Goal: Transaction & Acquisition: Purchase product/service

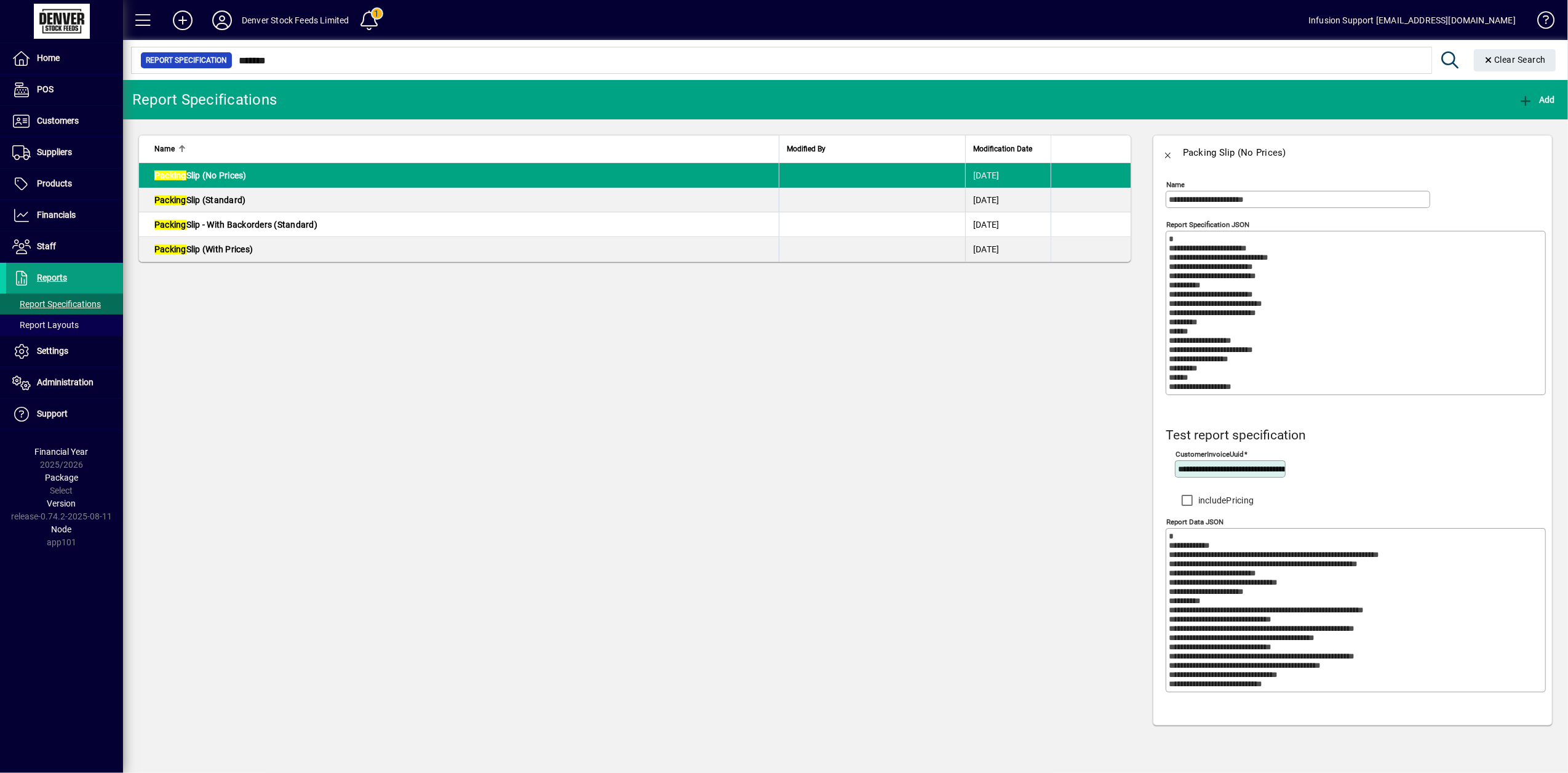
scroll to position [1532, 0]
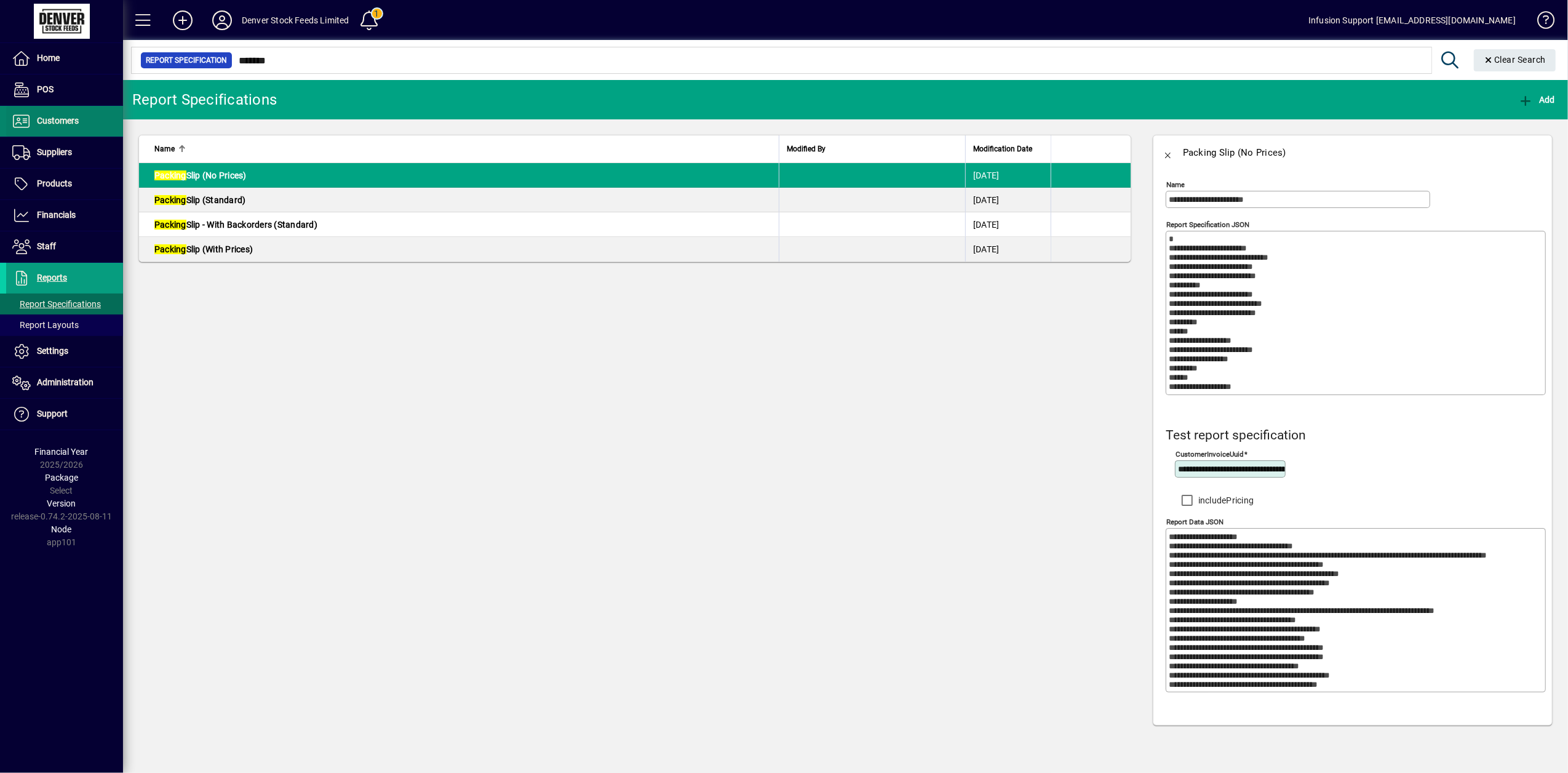
click at [57, 124] on span "Customers" at bounding box center [57, 121] width 42 height 10
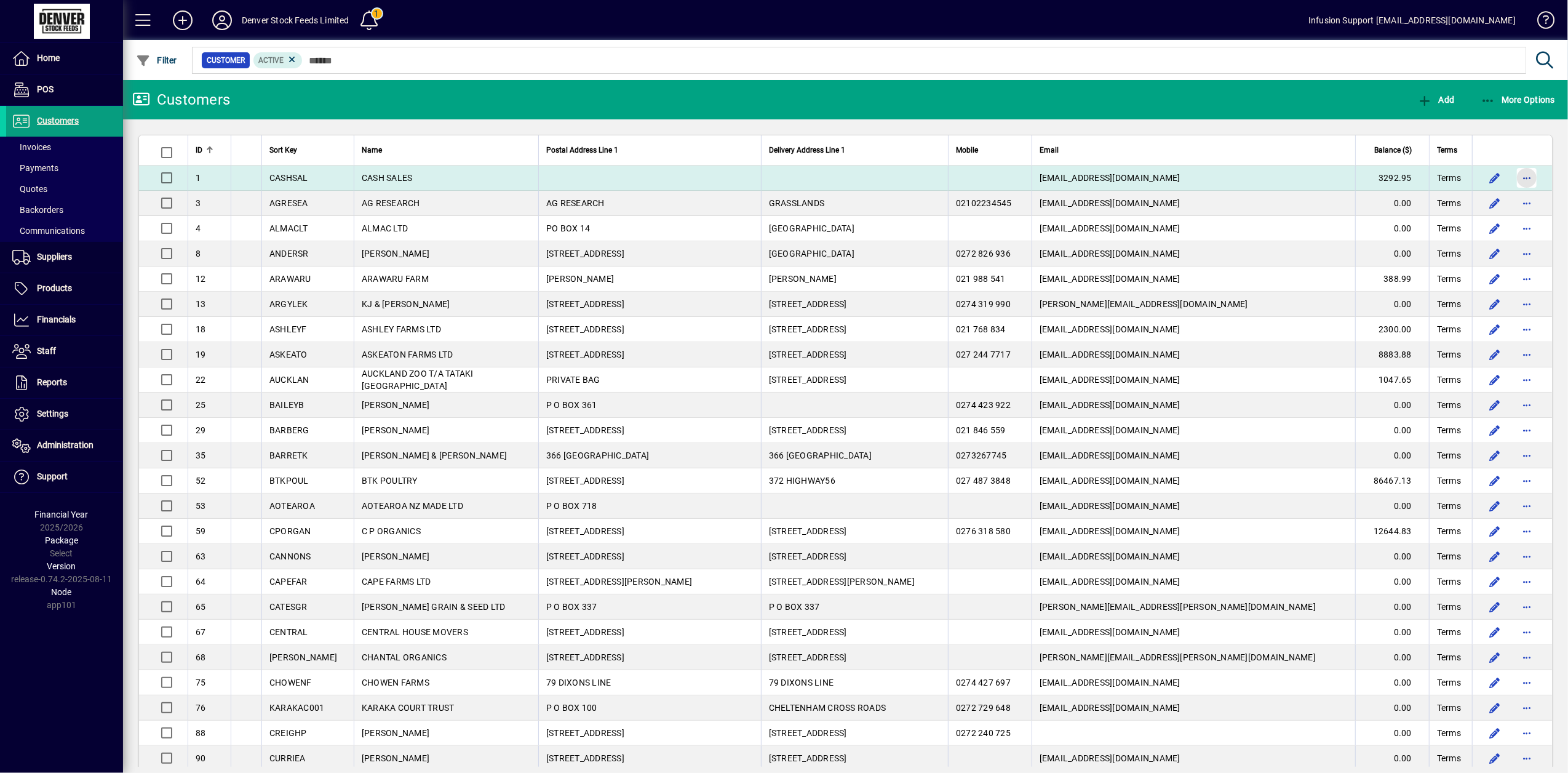
click at [1523, 176] on span "button" at bounding box center [1527, 178] width 30 height 30
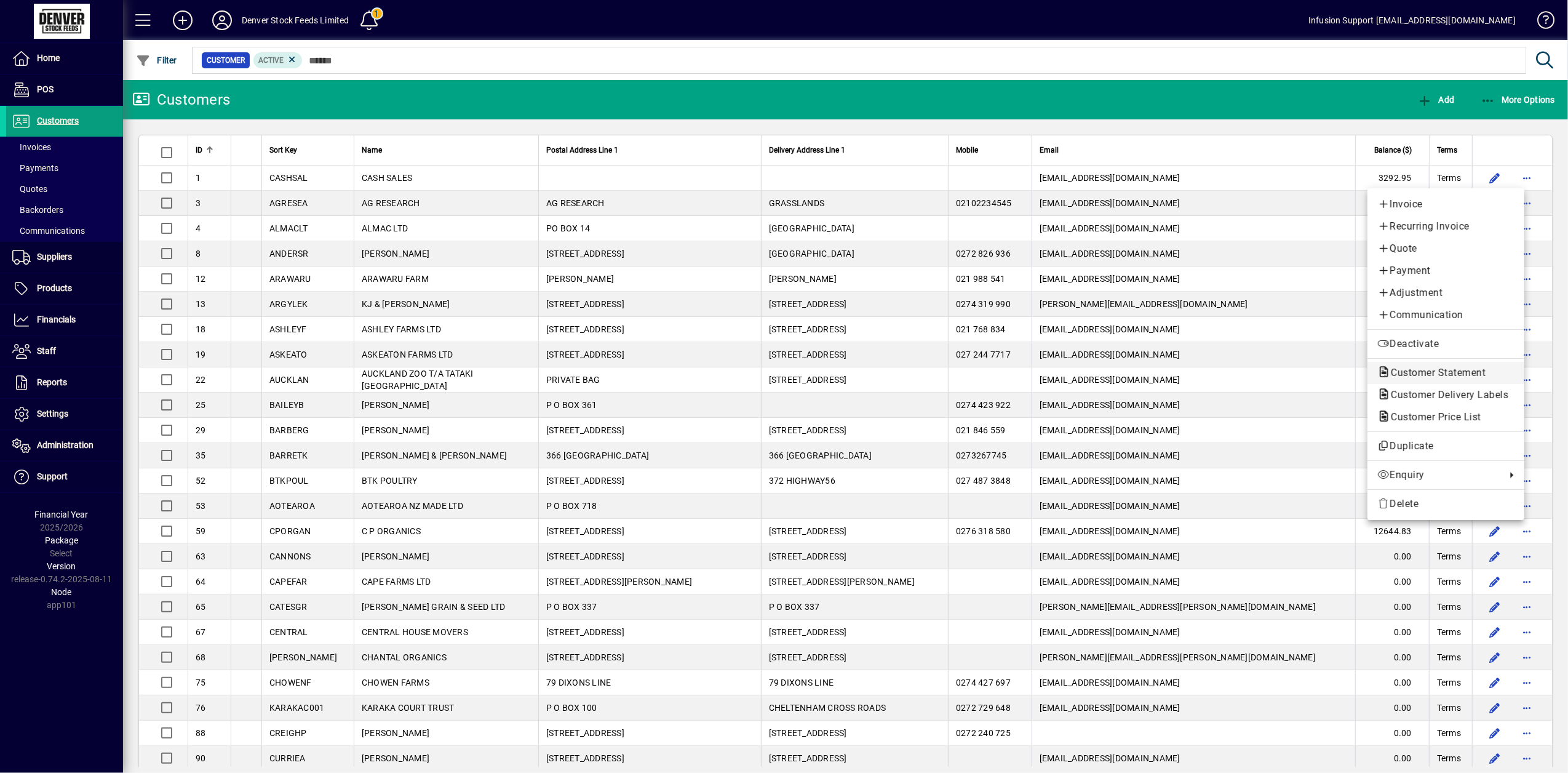
click at [1423, 373] on span "Customer Statement" at bounding box center [1434, 372] width 115 height 11
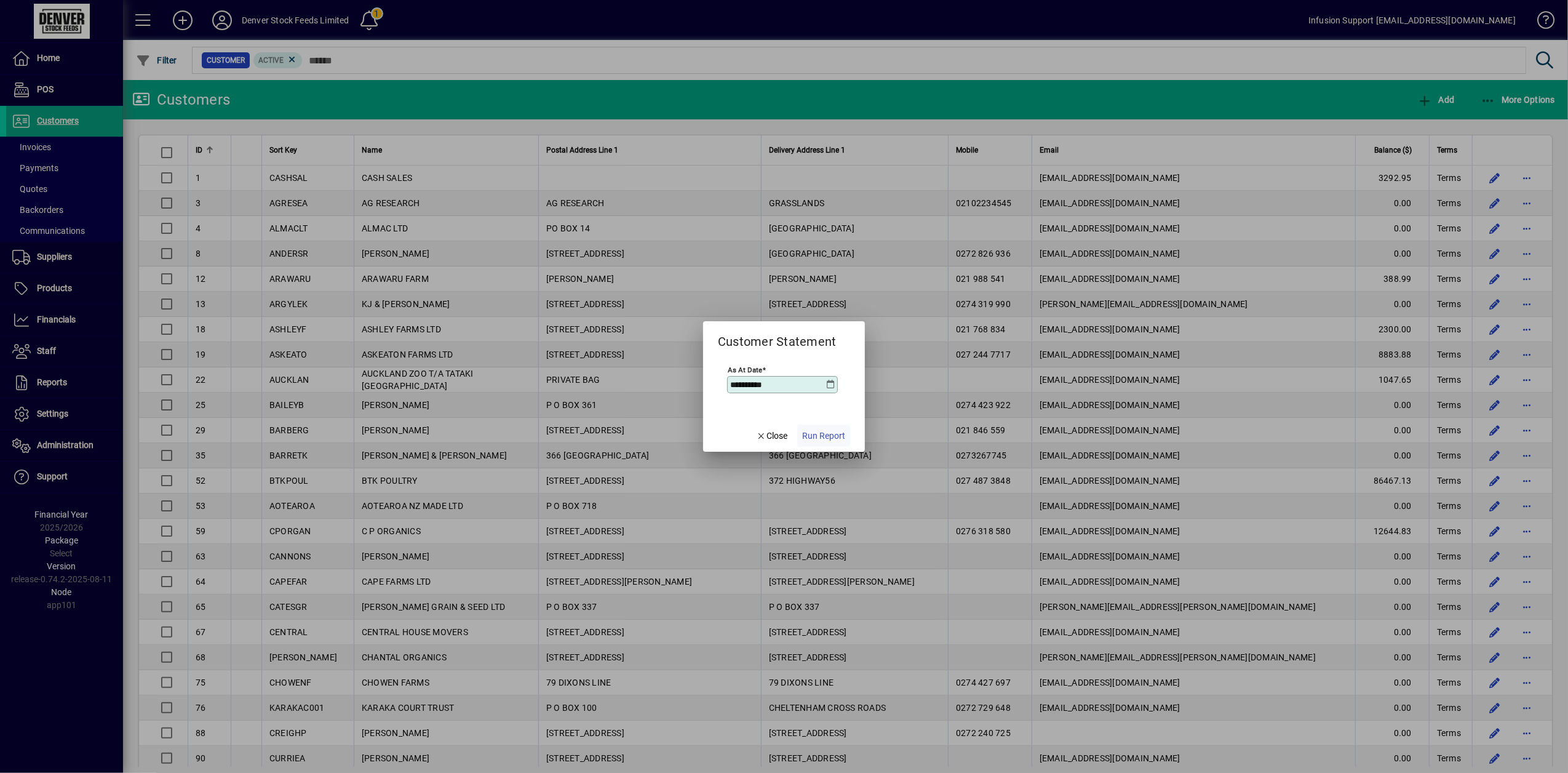
click at [837, 436] on span "Run Report" at bounding box center [824, 436] width 43 height 13
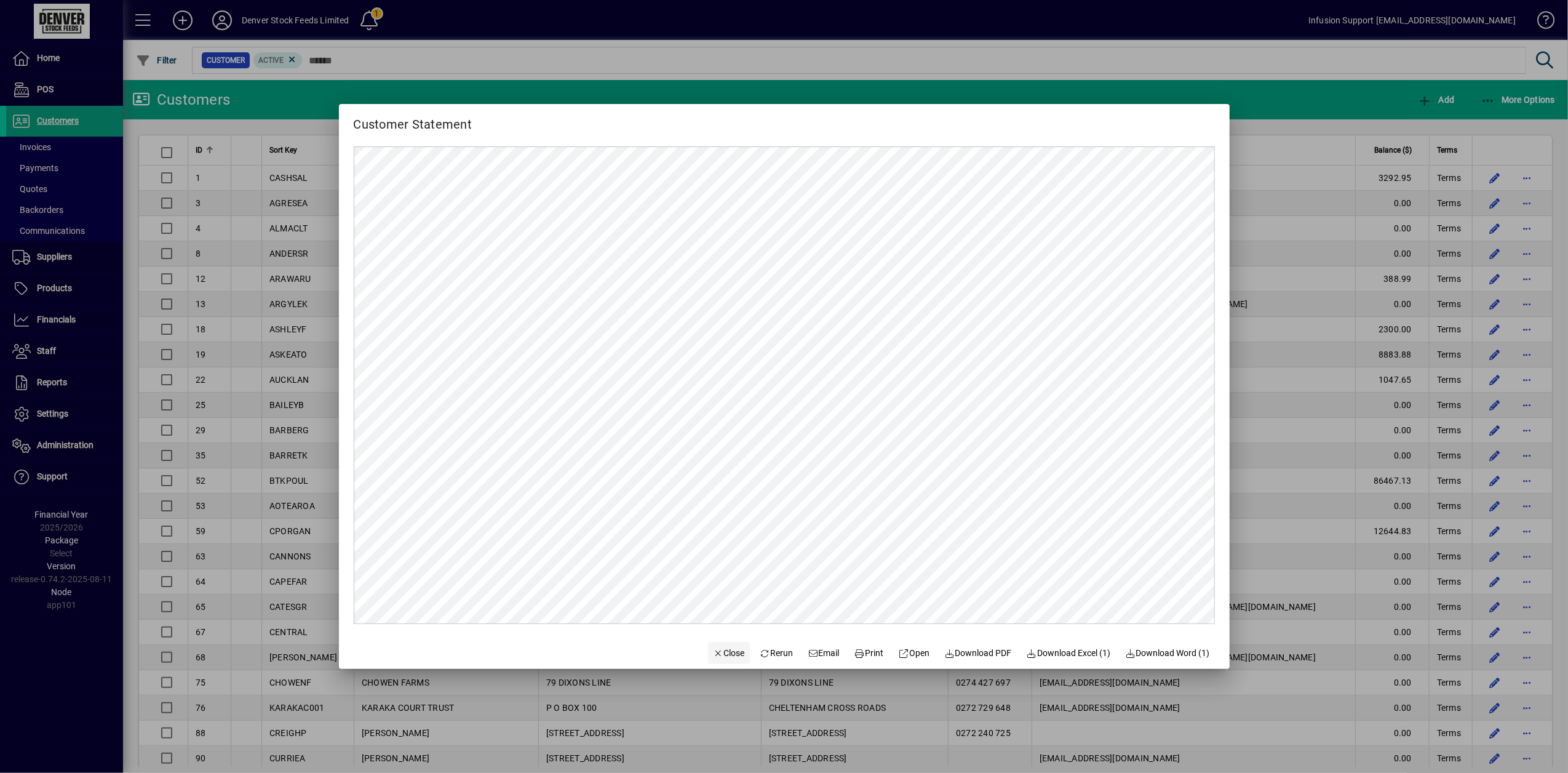
click at [719, 655] on span "Close" at bounding box center [729, 653] width 32 height 13
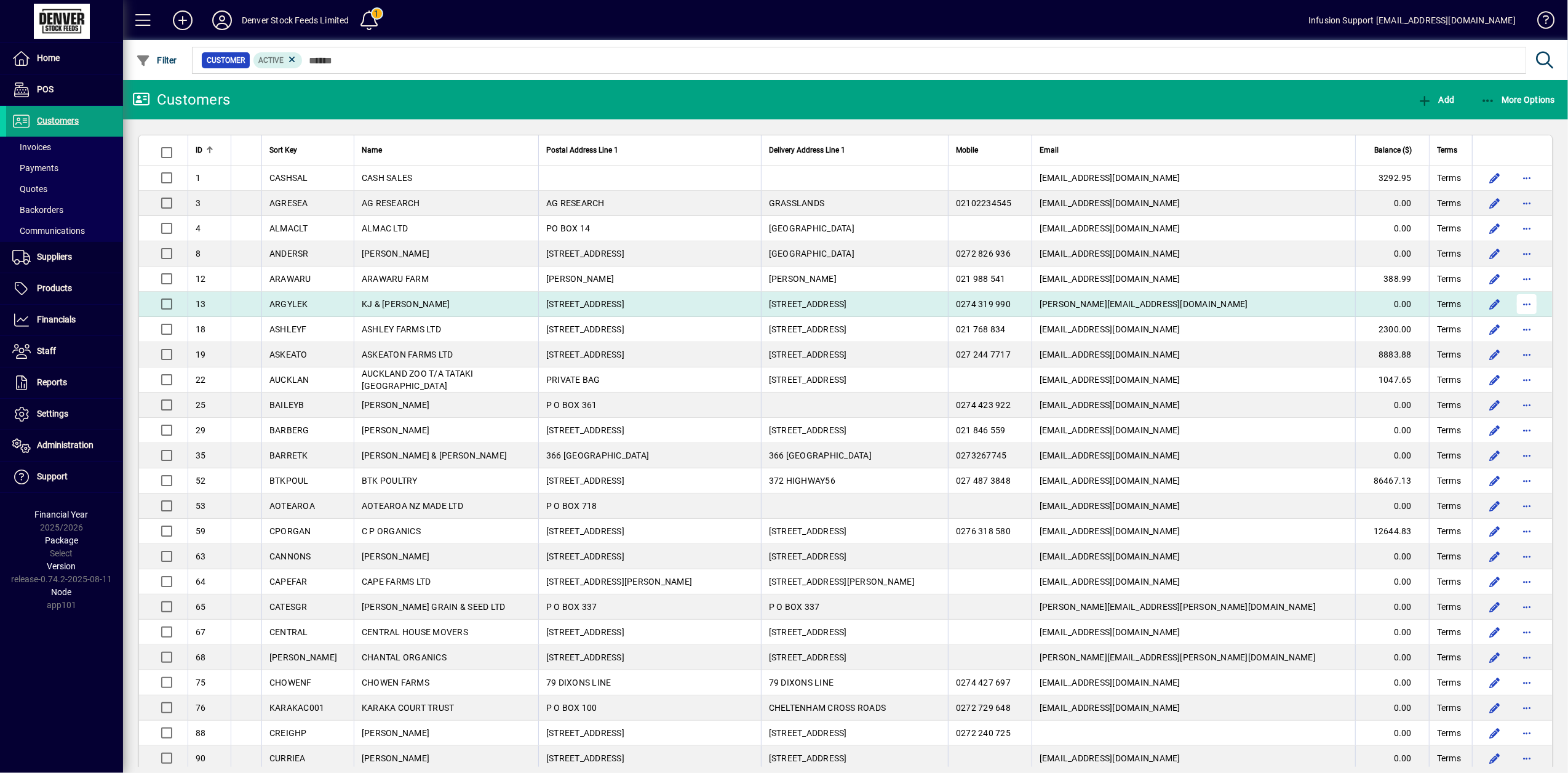
click at [1520, 301] on span "button" at bounding box center [1527, 304] width 30 height 30
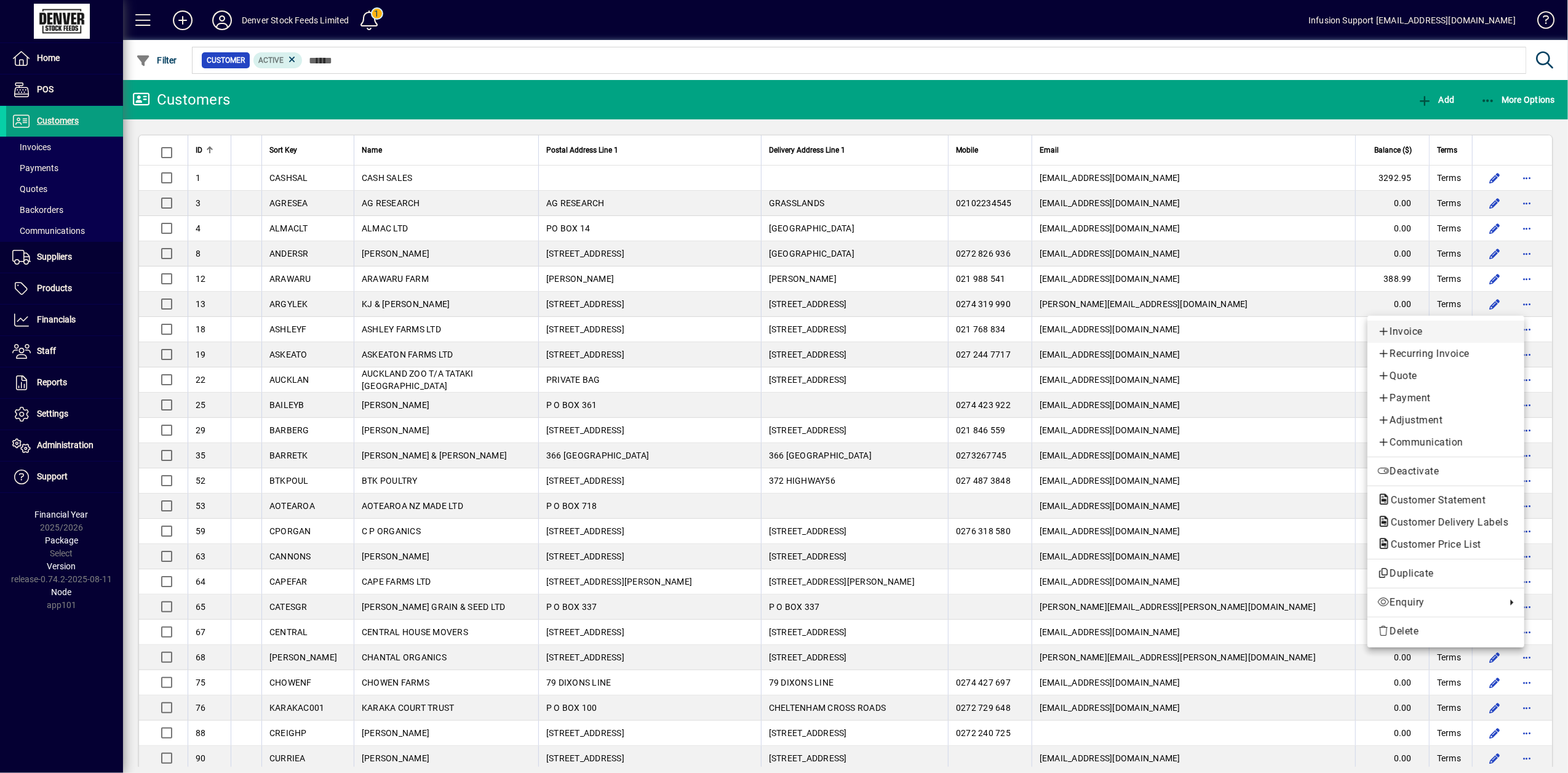
click at [1403, 335] on span "Invoice" at bounding box center [1446, 332] width 137 height 15
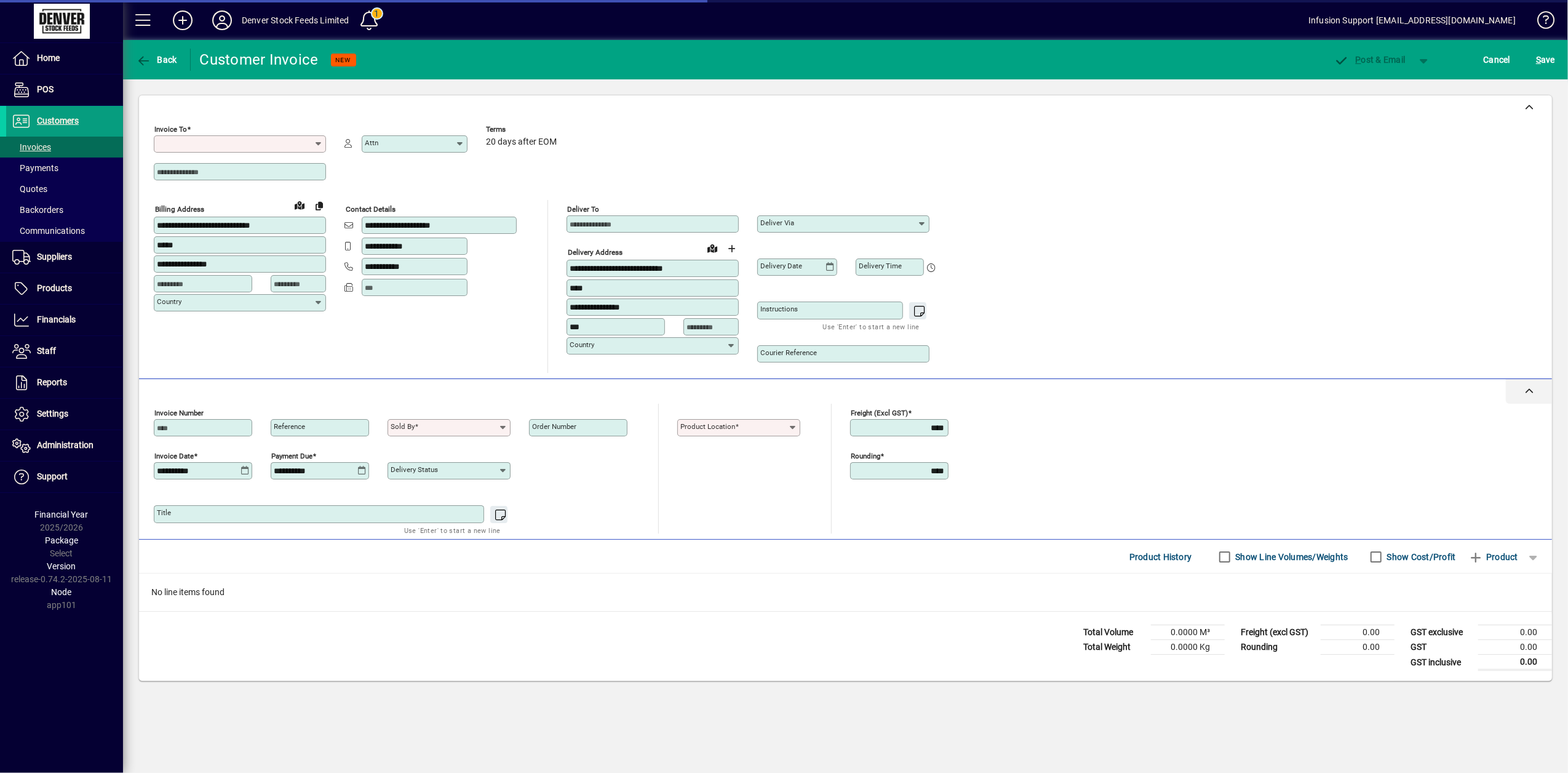
type input "**********"
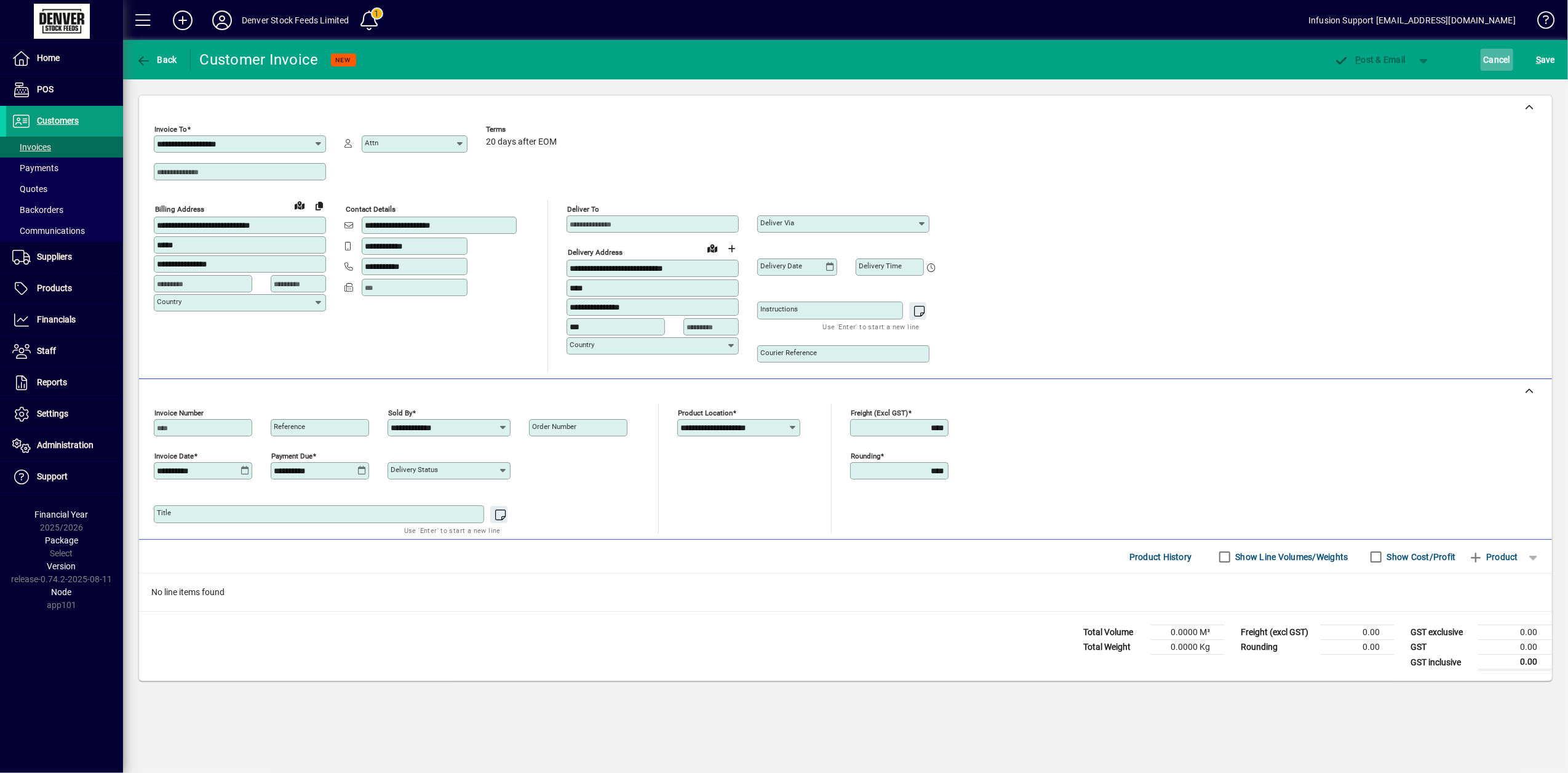
click at [1504, 63] on span "Cancel" at bounding box center [1497, 60] width 27 height 20
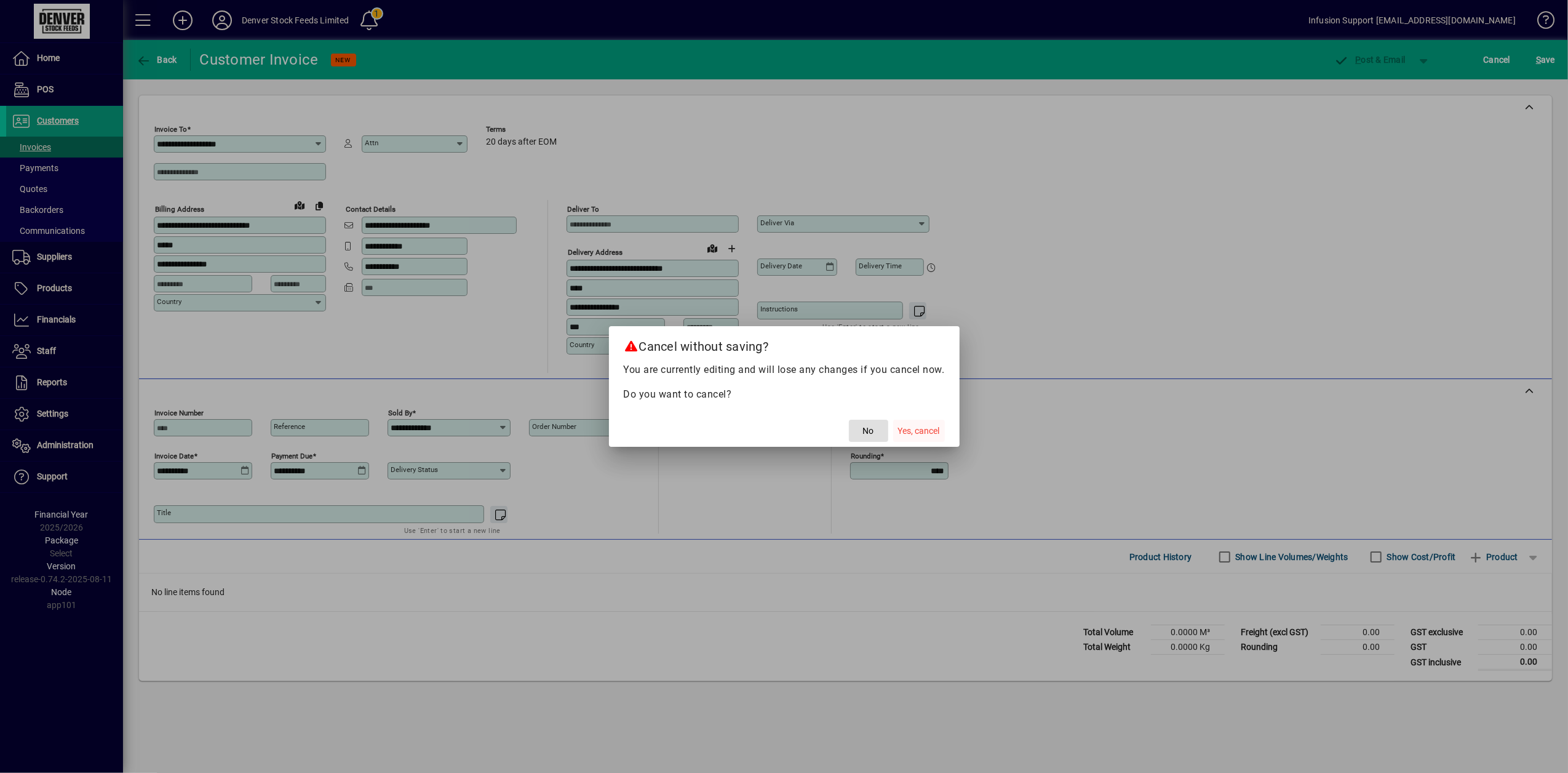
click at [940, 426] on span "button" at bounding box center [919, 431] width 52 height 30
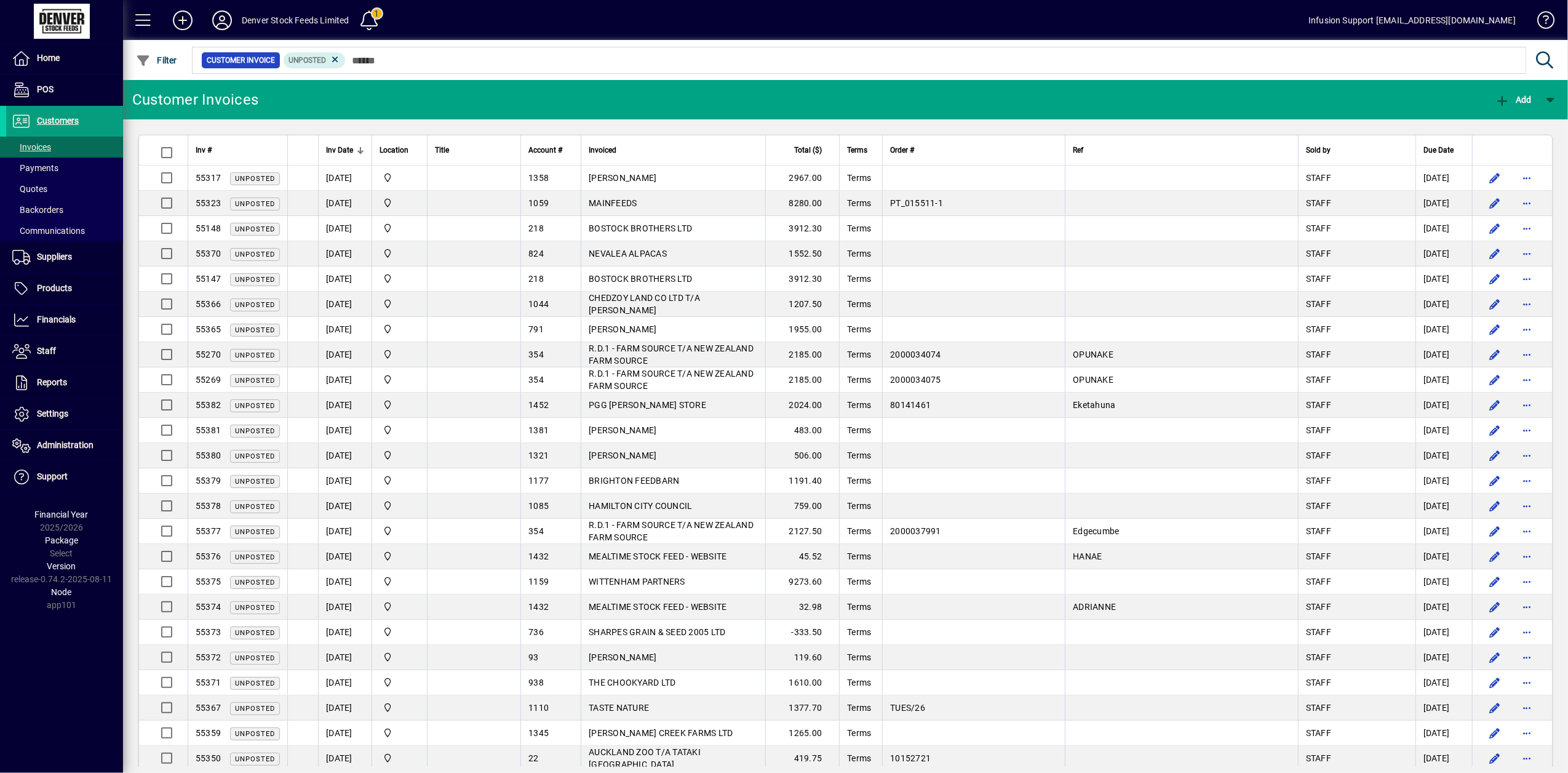
click at [214, 22] on icon at bounding box center [222, 21] width 24 height 20
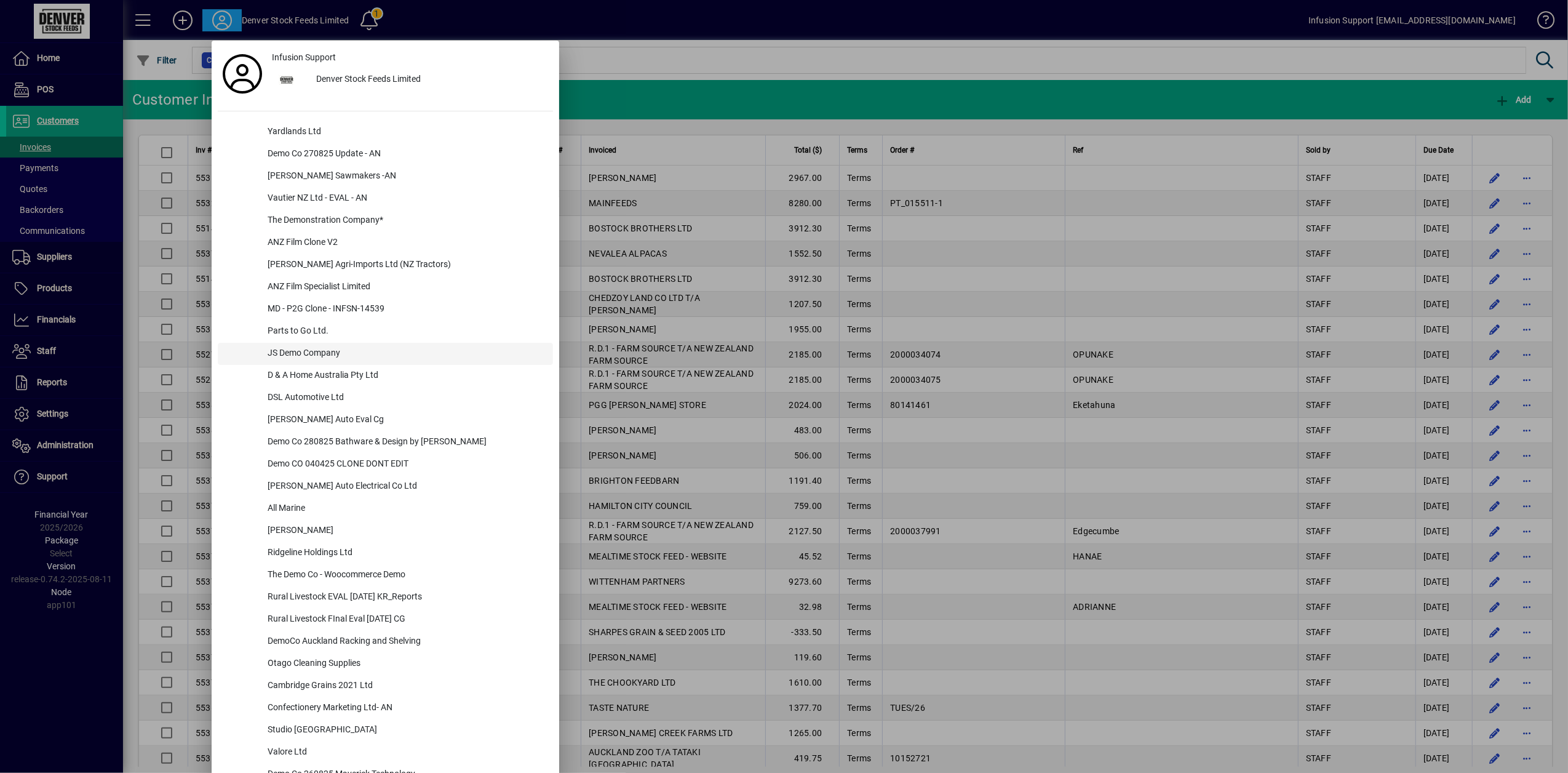
click at [293, 348] on div "JS Demo Company" at bounding box center [405, 354] width 295 height 22
